Goal: Information Seeking & Learning: Learn about a topic

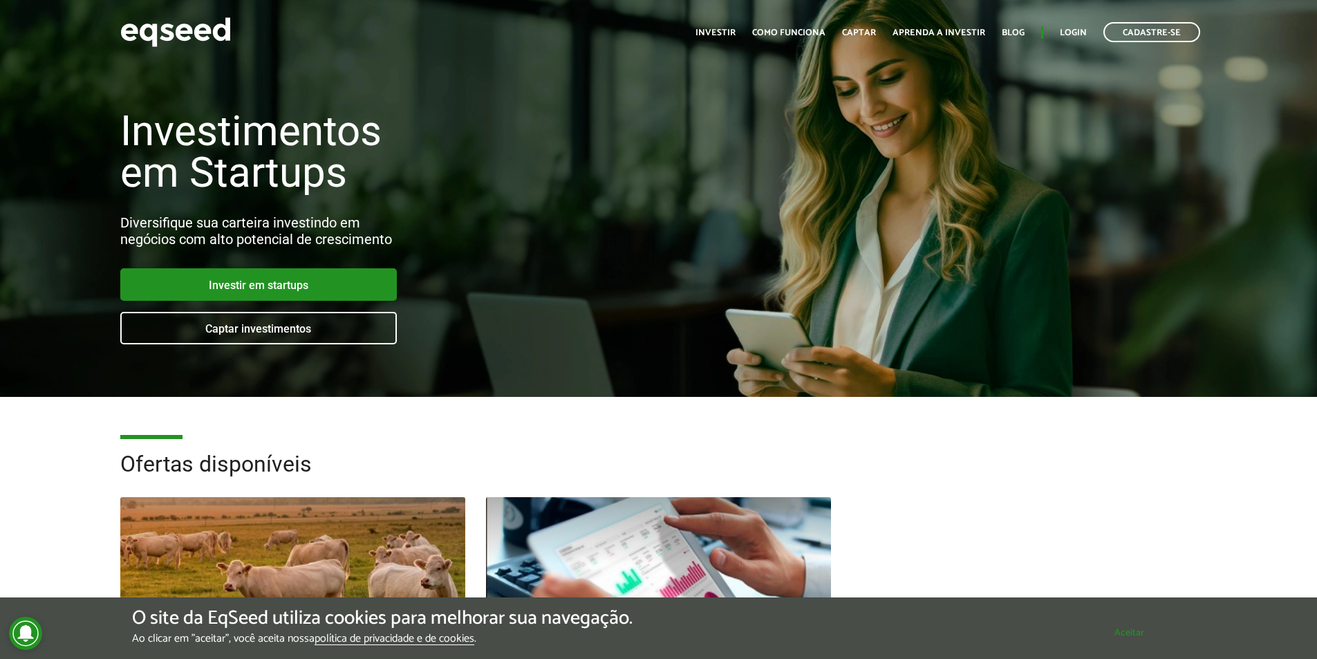
drag, startPoint x: 1123, startPoint y: 635, endPoint x: 933, endPoint y: 635, distance: 189.4
click at [1122, 636] on button "Aceitar" at bounding box center [1129, 632] width 113 height 22
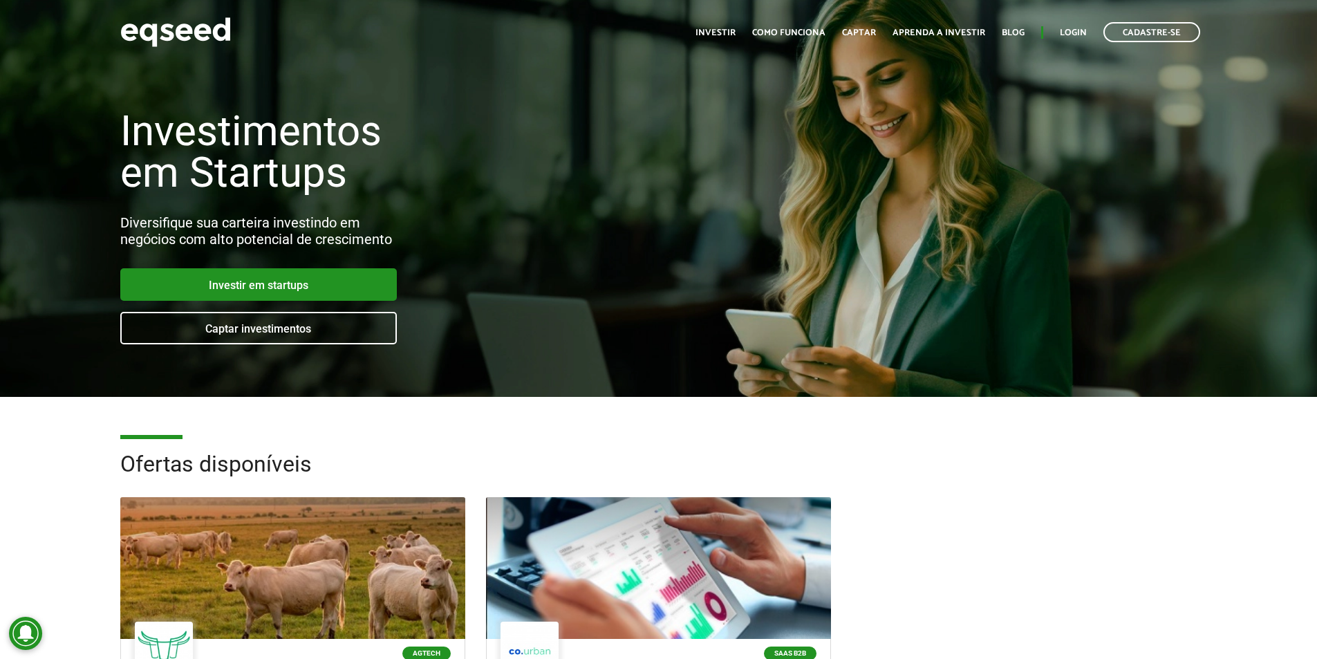
drag, startPoint x: 1157, startPoint y: 483, endPoint x: 1015, endPoint y: 391, distance: 168.9
click at [1157, 483] on h2 "Ofertas disponíveis" at bounding box center [658, 474] width 1077 height 45
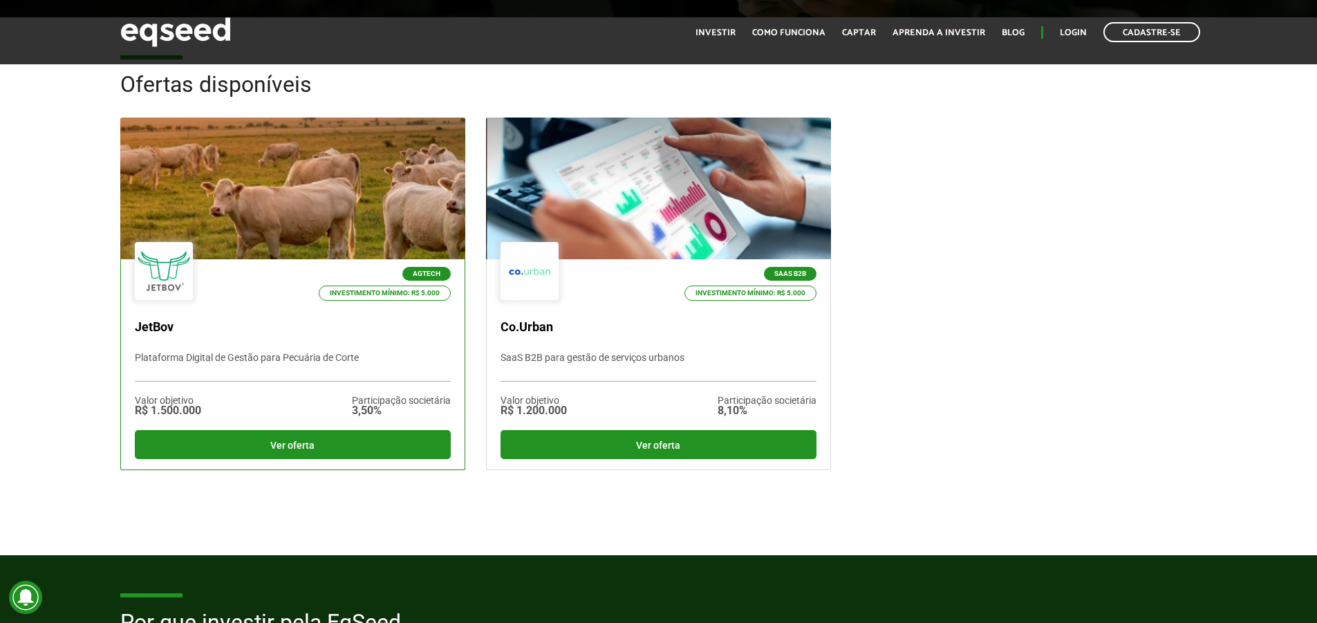
scroll to position [346, 0]
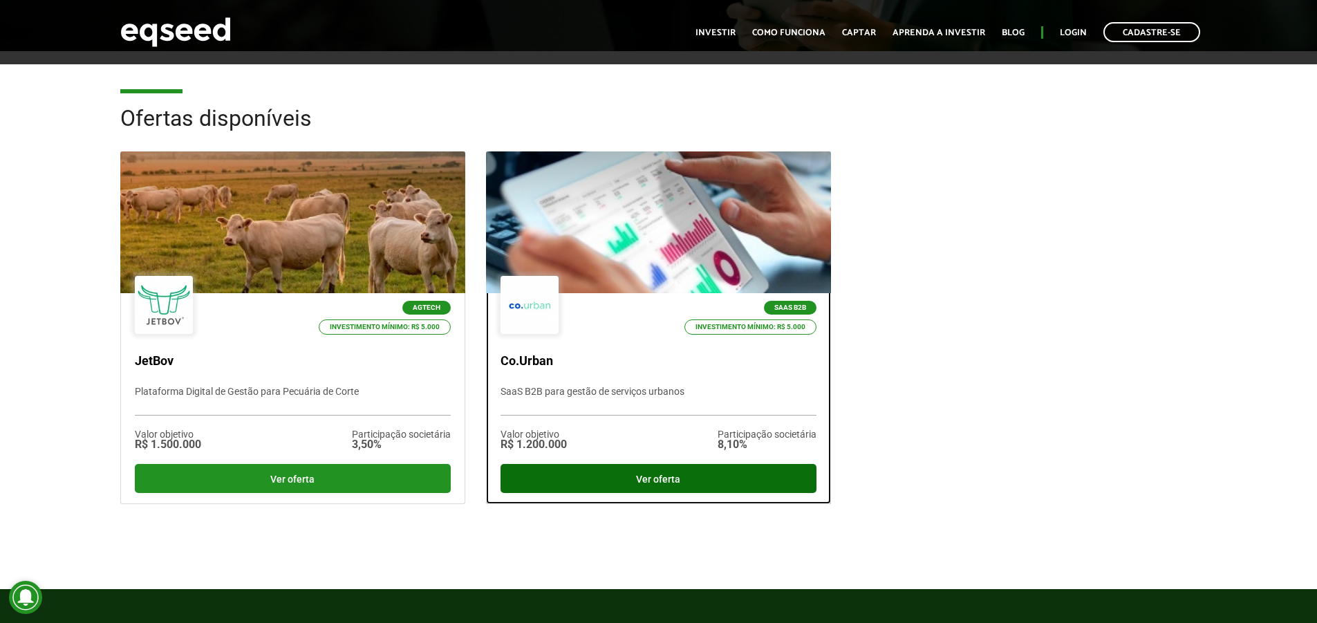
click at [666, 485] on div "Ver oferta" at bounding box center [658, 478] width 316 height 29
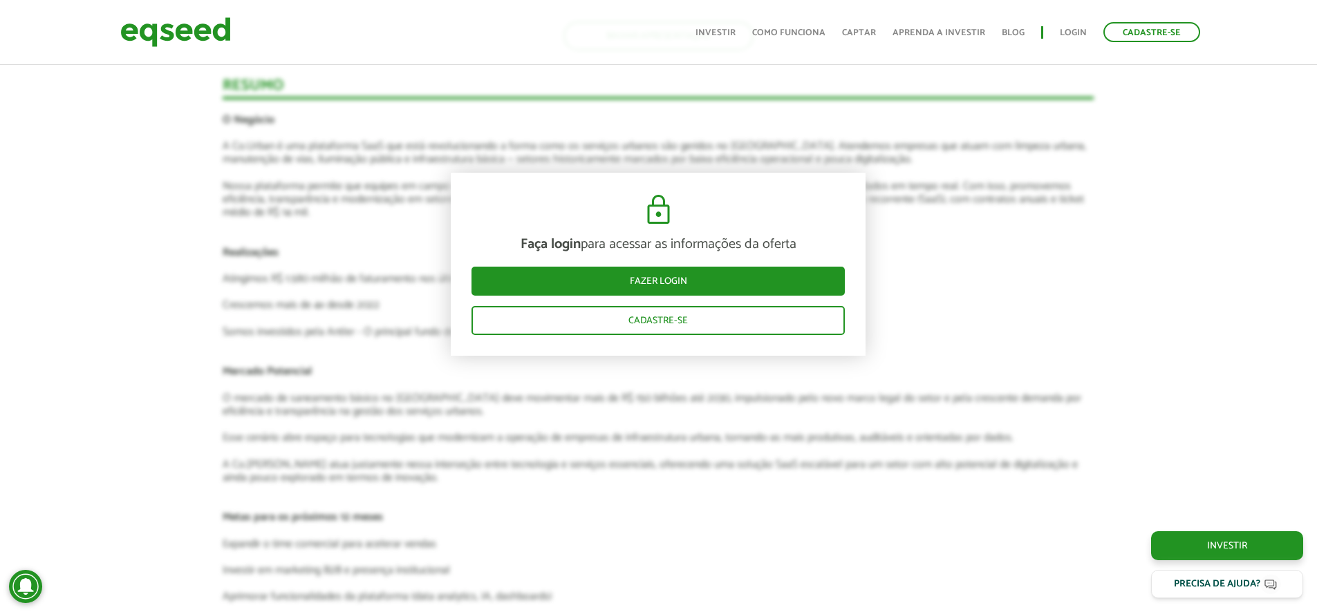
scroll to position [2143, 0]
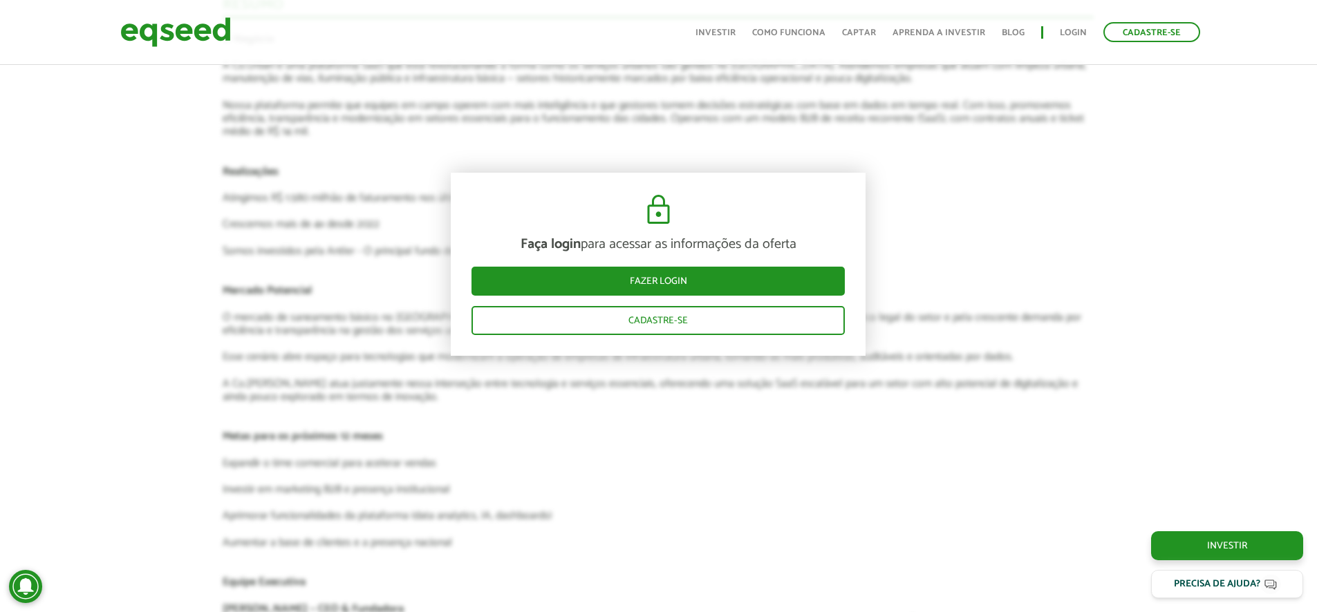
click at [317, 339] on article "Novidades Análise da oferta Bate-papo sobre a oferta Depoimento Antler | Invest…" at bounding box center [658, 156] width 871 height 2544
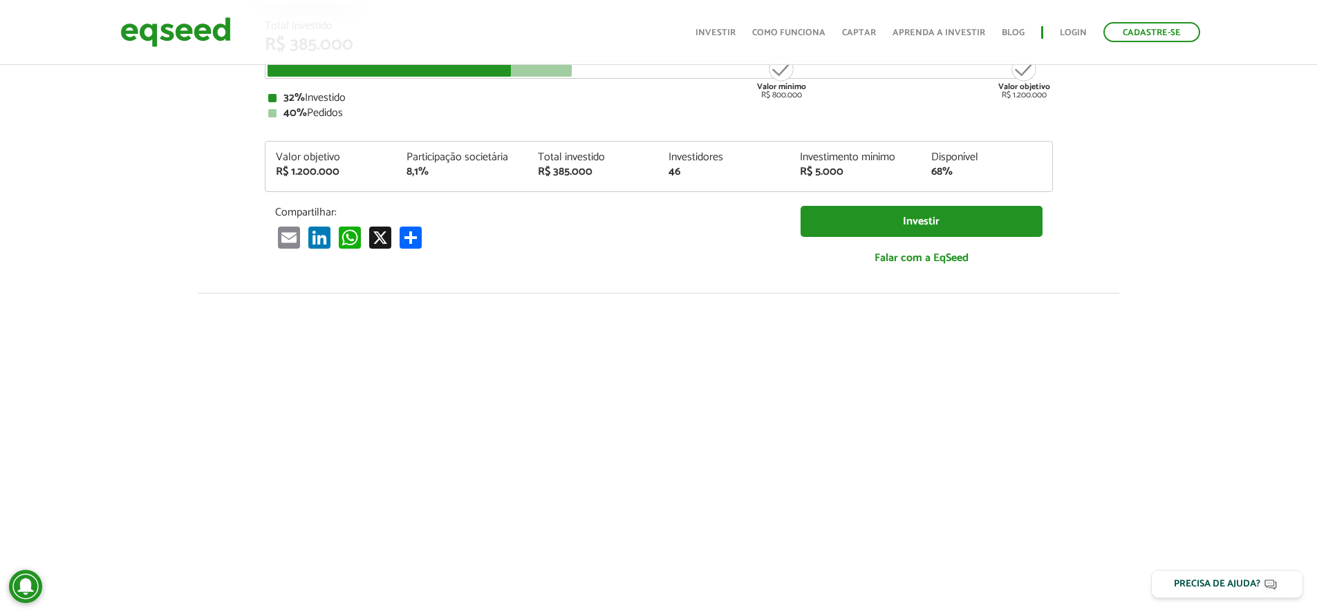
scroll to position [0, 0]
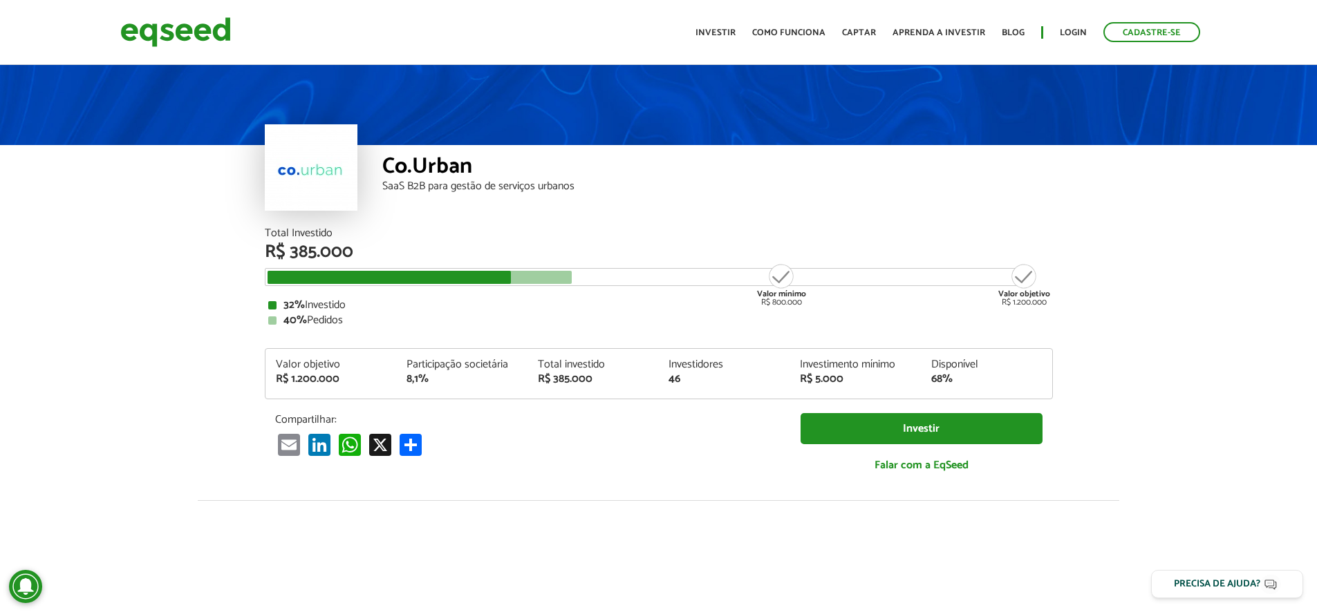
click at [803, 214] on div "Co.Urban SaaS B2B para gestão de serviços urbanos" at bounding box center [717, 186] width 670 height 83
click at [1046, 183] on div "SaaS B2B para gestão de serviços urbanos" at bounding box center [717, 186] width 670 height 11
click at [945, 118] on div at bounding box center [658, 103] width 1317 height 83
click at [888, 165] on div "Co.Urban" at bounding box center [717, 169] width 670 height 26
click at [715, 33] on link "Investir" at bounding box center [715, 32] width 40 height 9
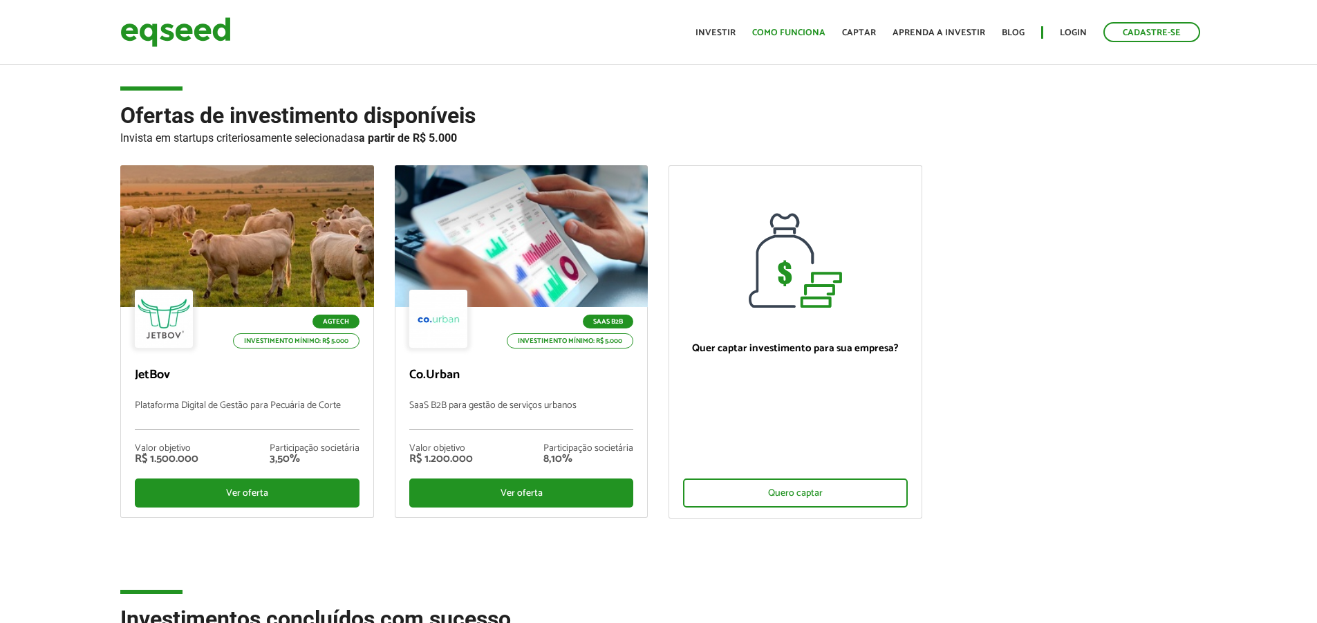
click at [796, 24] on ul "Início Investir Como funciona Captar Aprenda a investir Blog Login Cadastre-se" at bounding box center [947, 32] width 518 height 20
click at [794, 32] on link "Como funciona" at bounding box center [788, 32] width 73 height 9
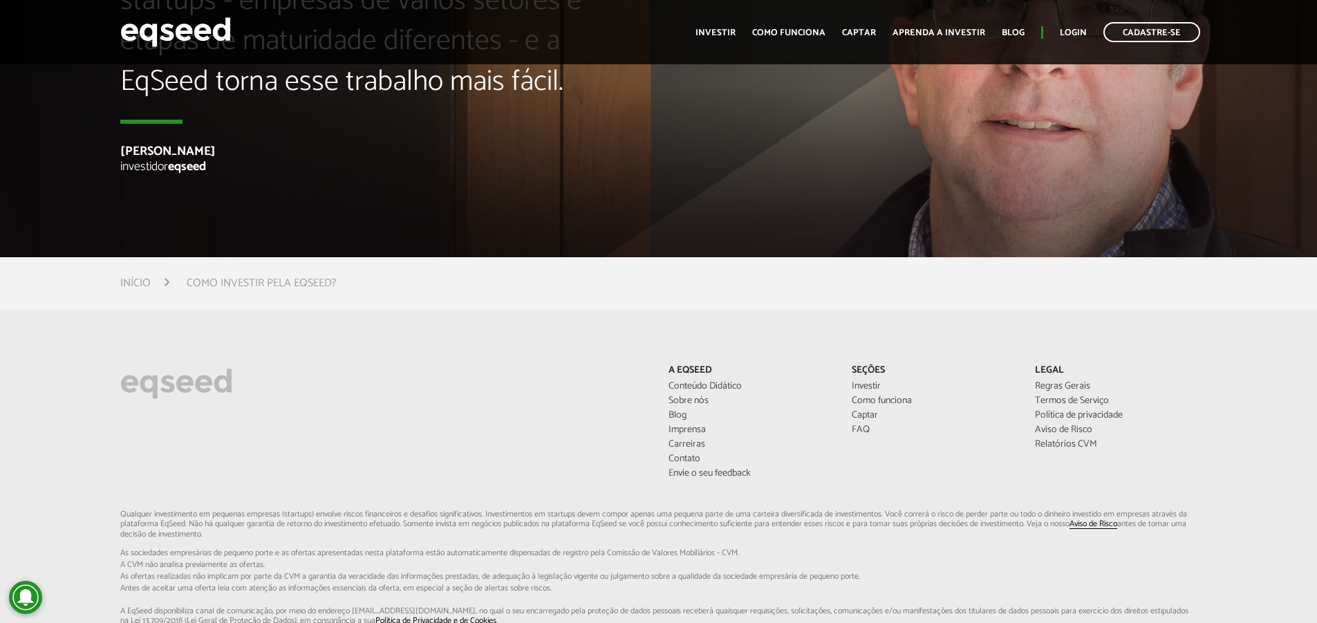
scroll to position [3732, 0]
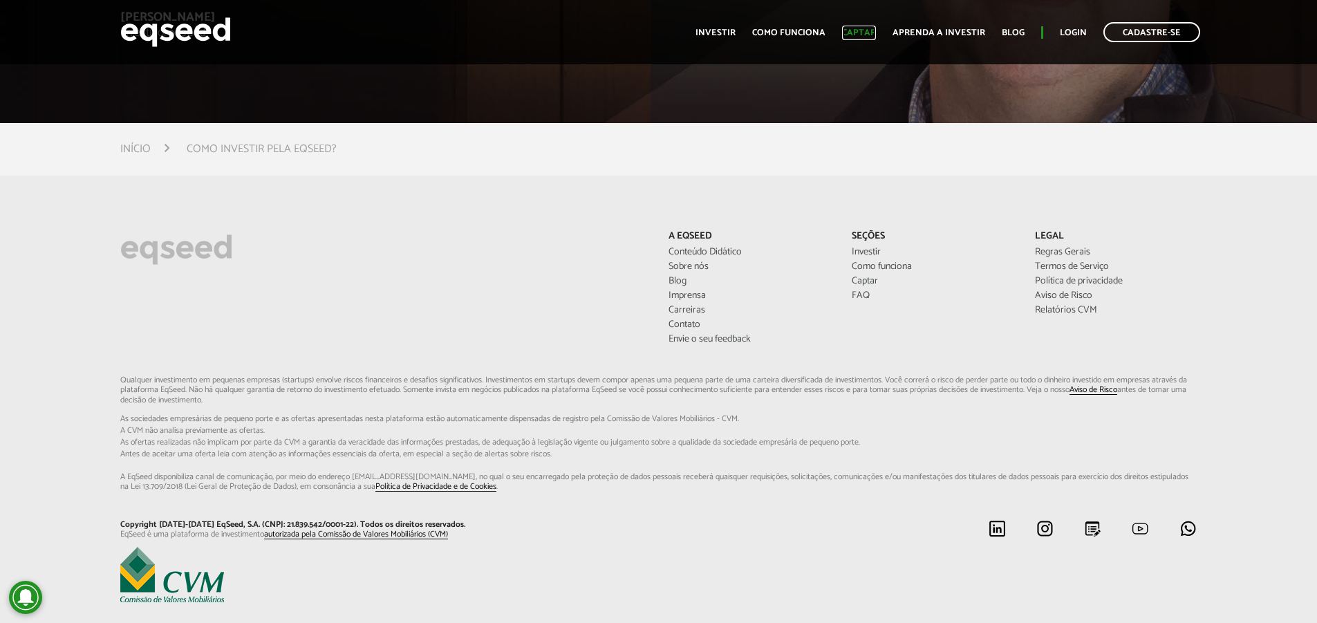
click at [858, 29] on link "Captar" at bounding box center [859, 32] width 34 height 9
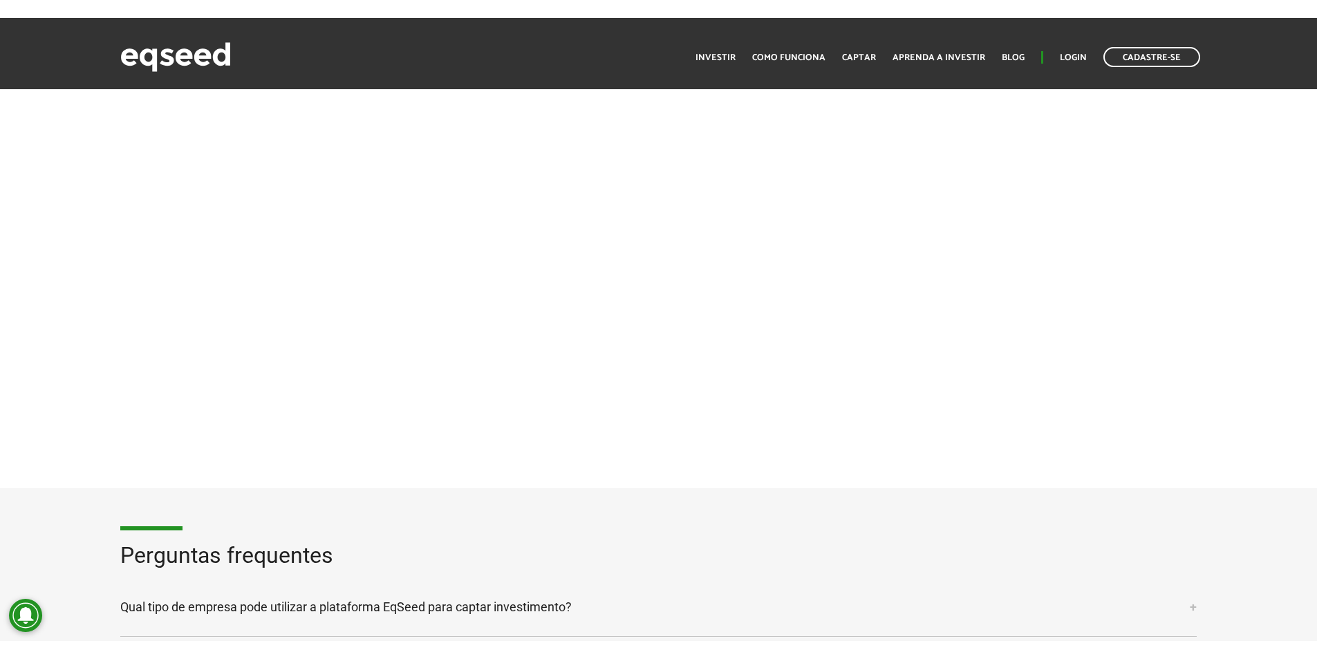
scroll to position [3122, 0]
